Goal: Task Accomplishment & Management: Manage account settings

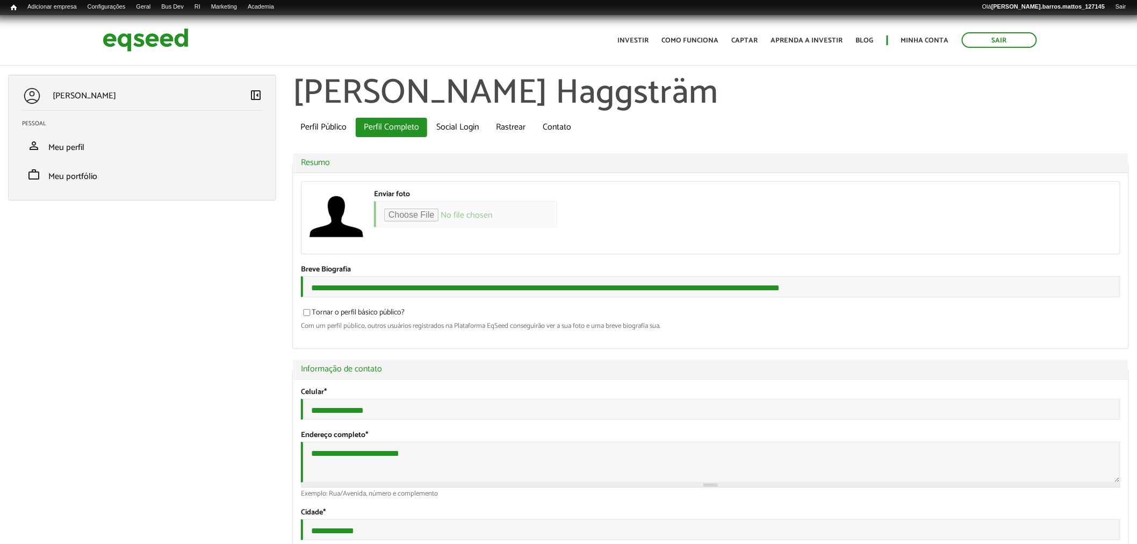
type input "**********"
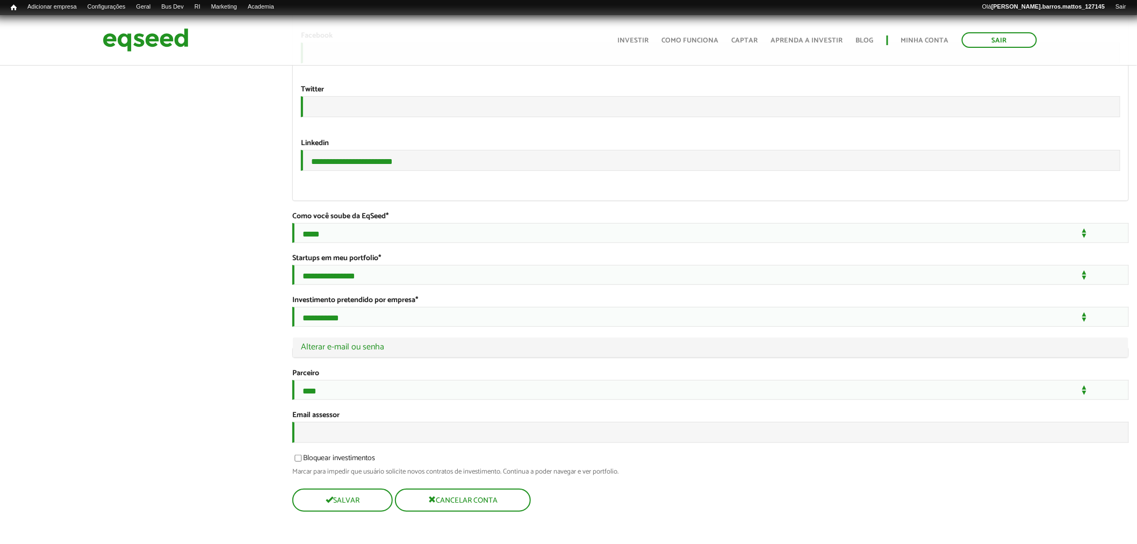
scroll to position [1921, 0]
drag, startPoint x: 269, startPoint y: 116, endPoint x: 120, endPoint y: 101, distance: 149.6
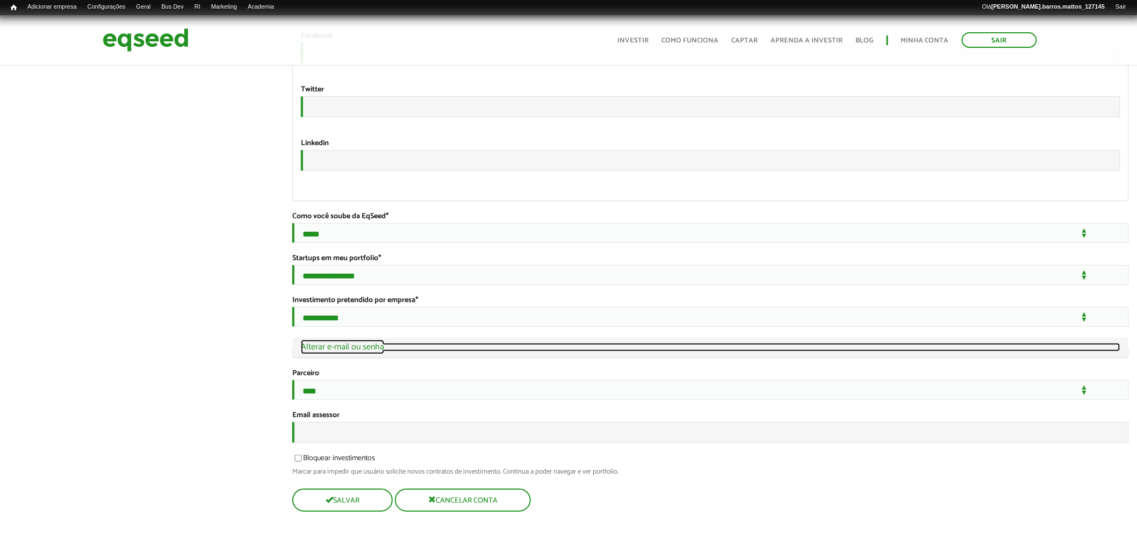
click at [346, 343] on link "Ocultar Alterar e-mail ou senha" at bounding box center [711, 347] width 820 height 9
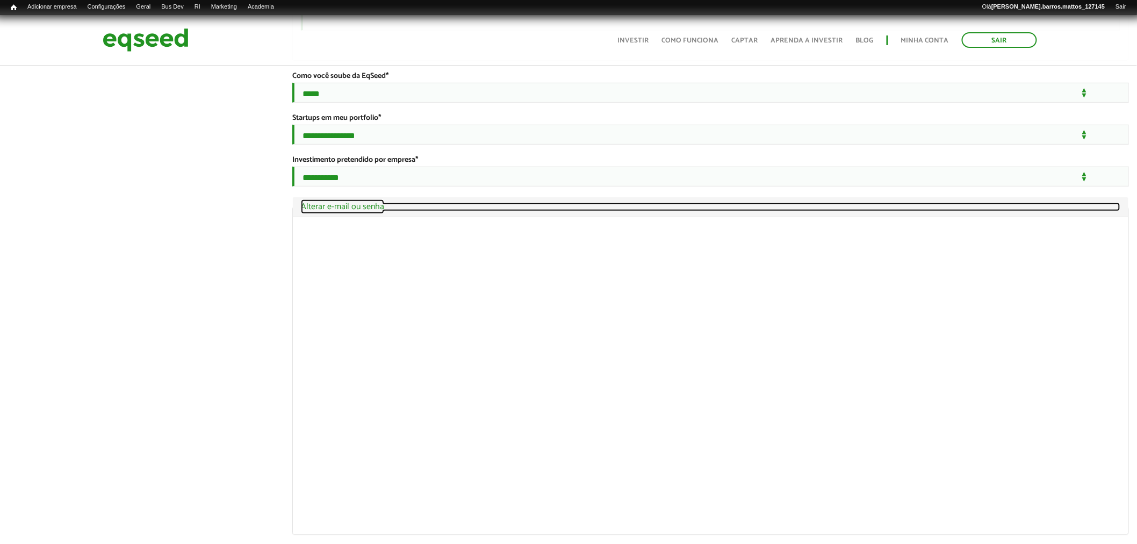
scroll to position [2055, 0]
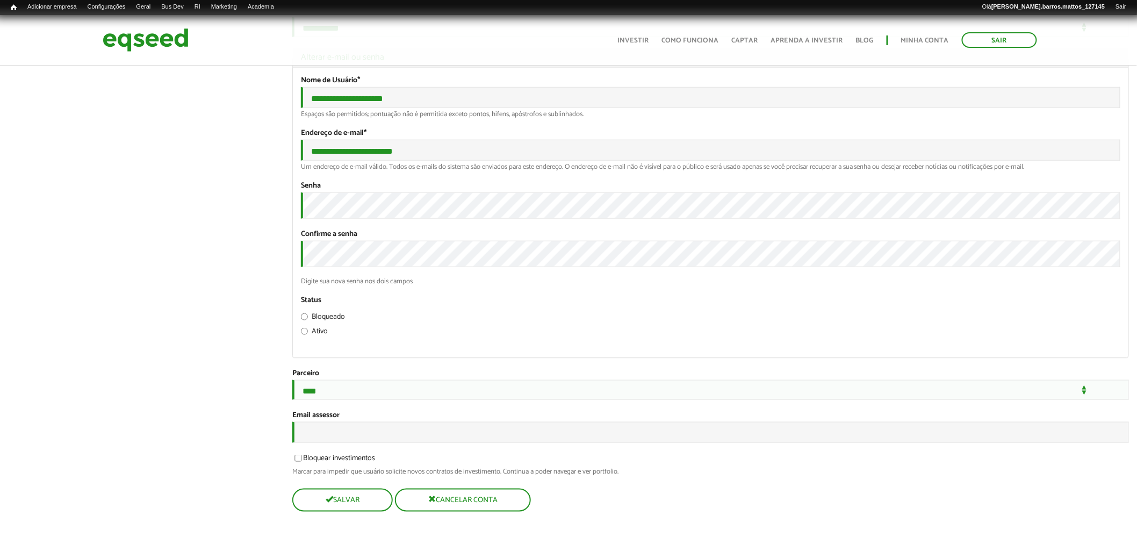
scroll to position [2222, 0]
click at [350, 436] on input "Email assessor" at bounding box center [710, 432] width 837 height 21
type input "**********"
click at [346, 503] on button "Salvar" at bounding box center [341, 500] width 98 height 21
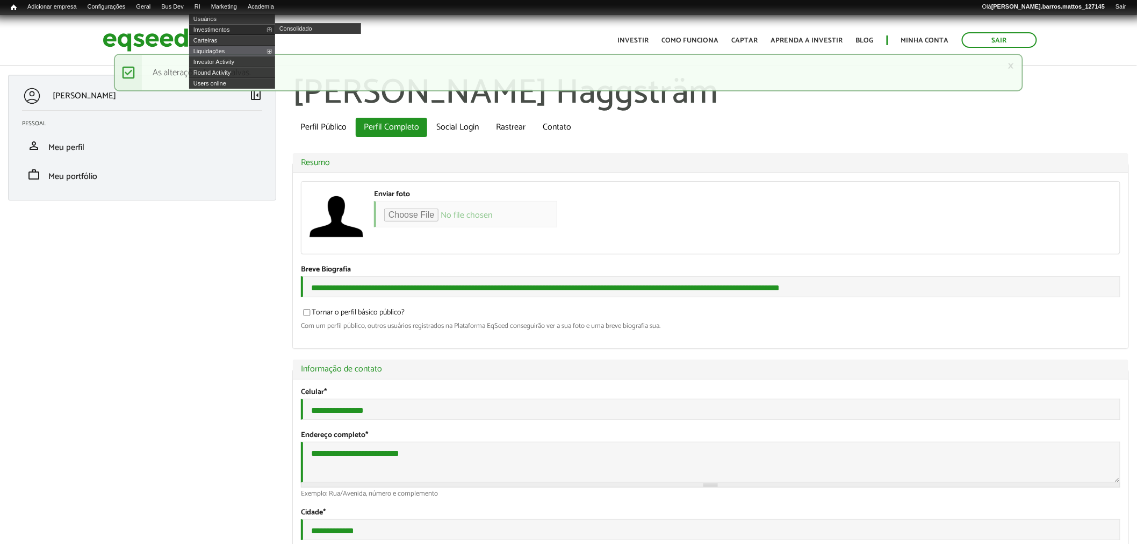
type input "**********"
click at [215, 28] on link "Investimentos" at bounding box center [232, 29] width 86 height 11
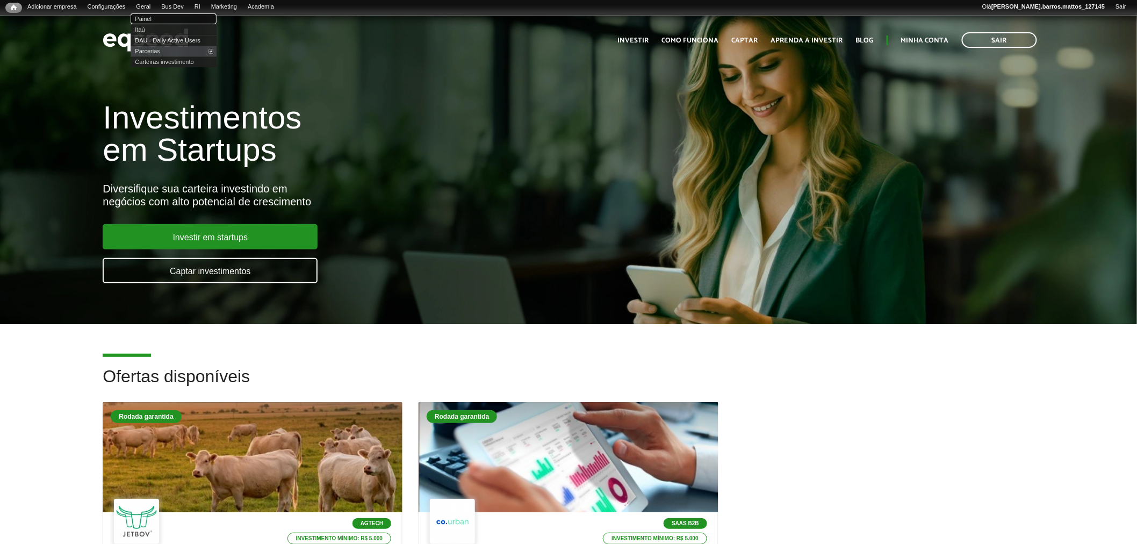
click at [152, 16] on link "Painel" at bounding box center [174, 18] width 86 height 11
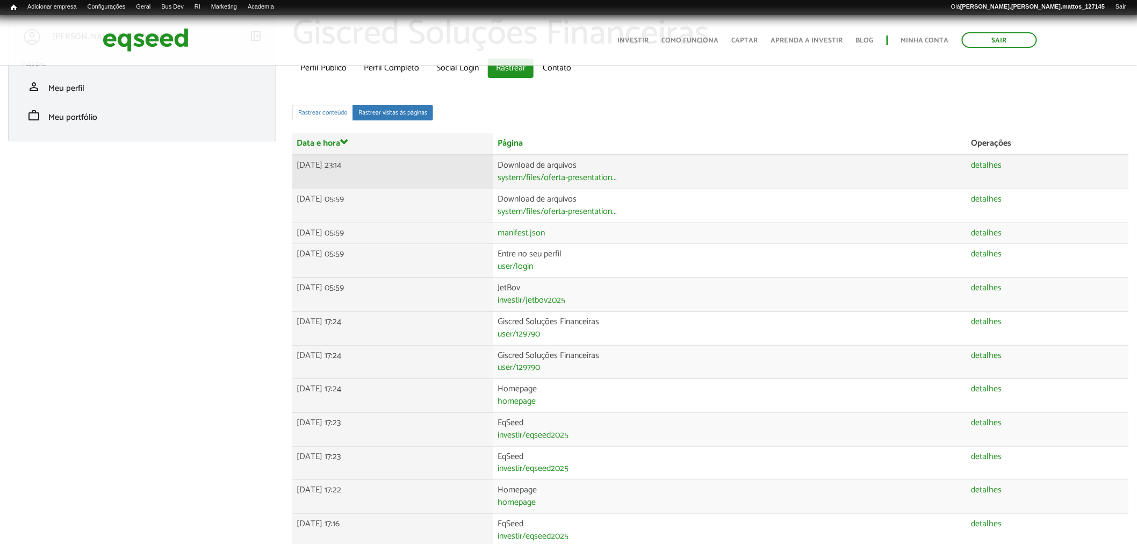
scroll to position [54, 0]
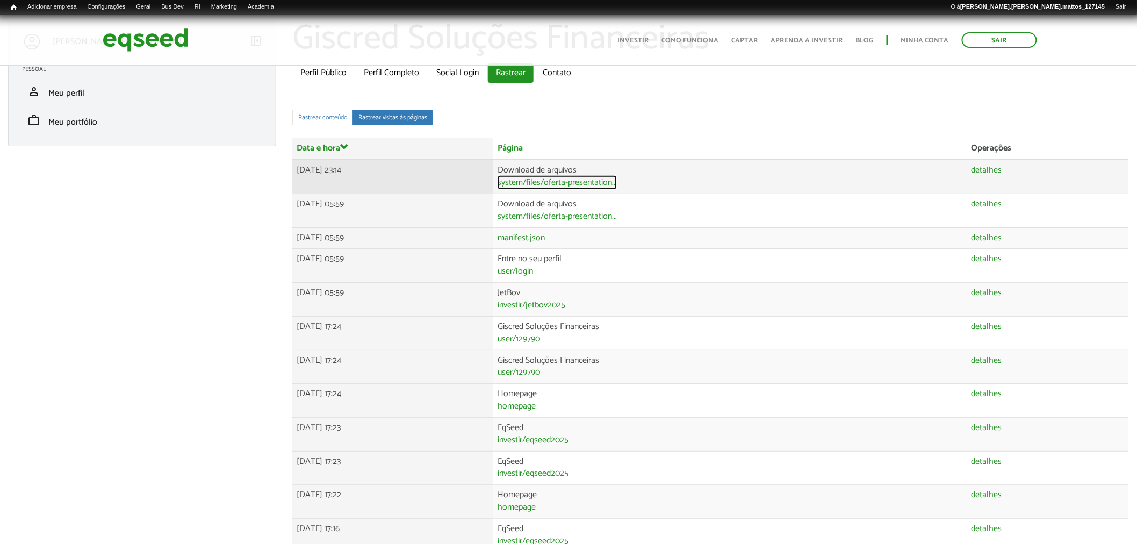
click at [589, 179] on link "system/files/oferta-presentation..." at bounding box center [557, 182] width 119 height 9
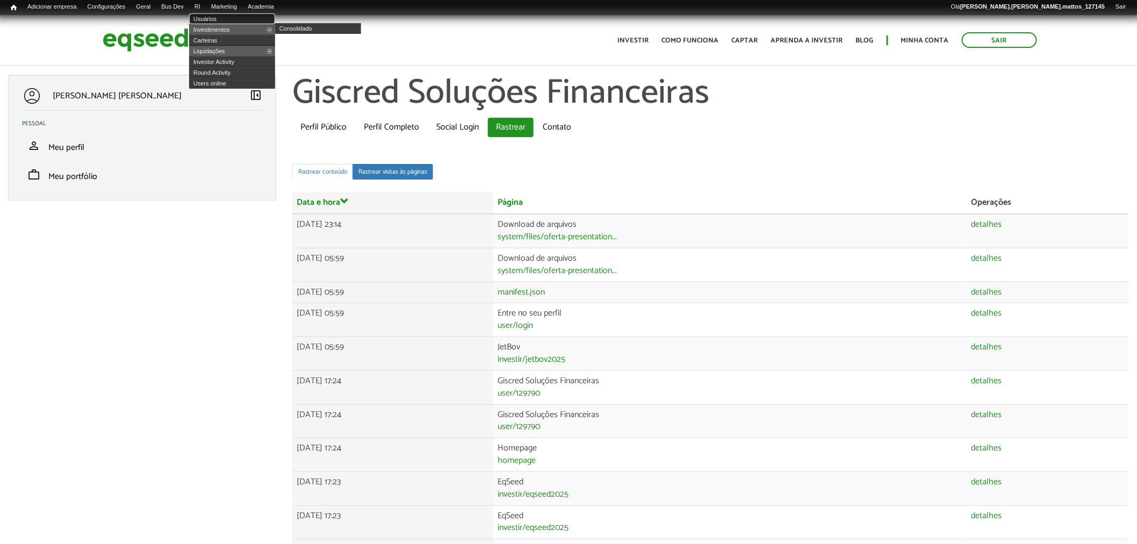
click at [221, 17] on link "Usuários" at bounding box center [232, 18] width 86 height 11
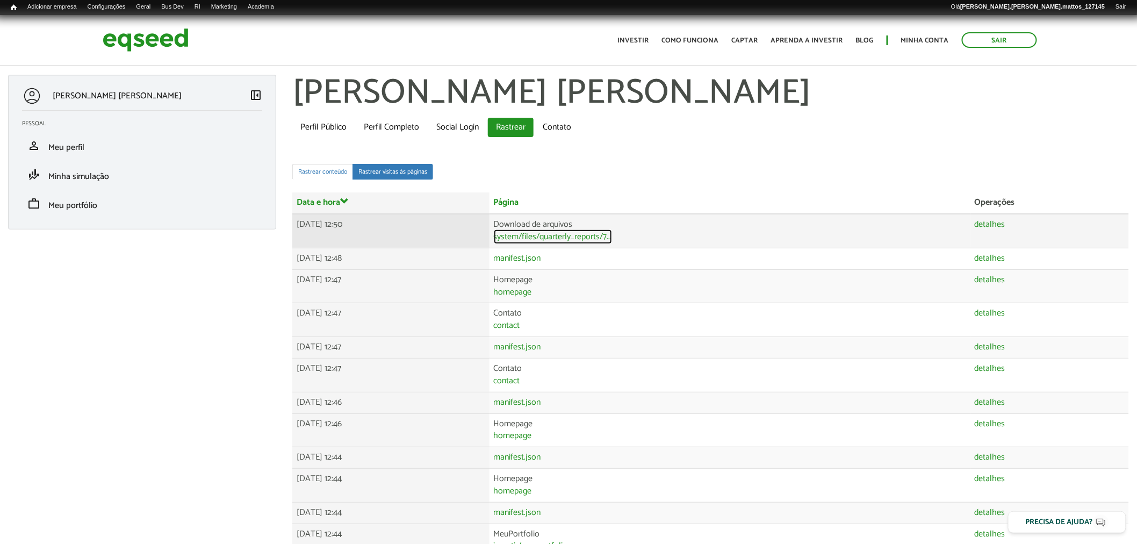
click at [578, 240] on link "system/files/quarterly_reports/7..." at bounding box center [553, 237] width 118 height 9
